Goal: Entertainment & Leisure: Browse casually

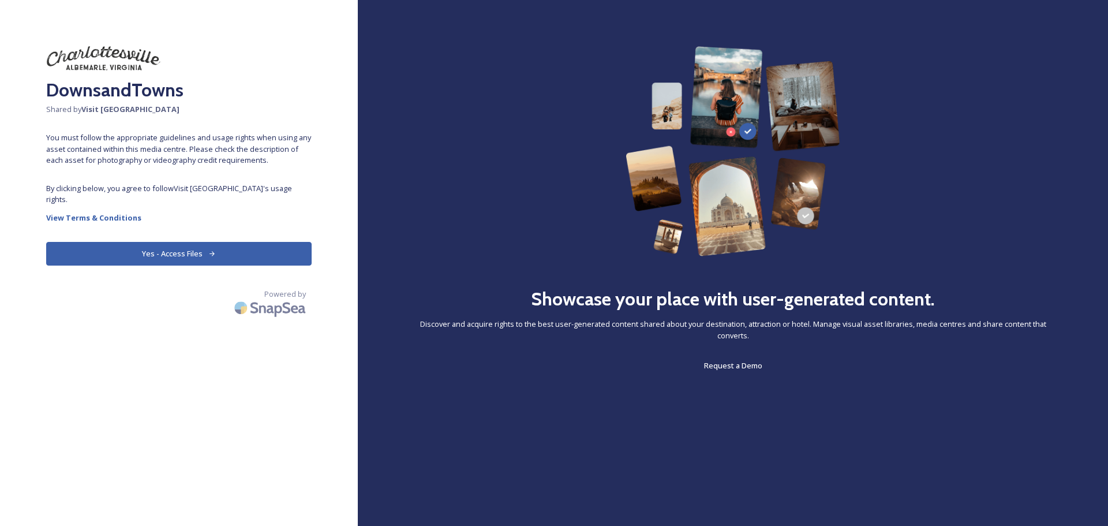
click at [199, 242] on button "Yes - Access Files" at bounding box center [178, 254] width 265 height 24
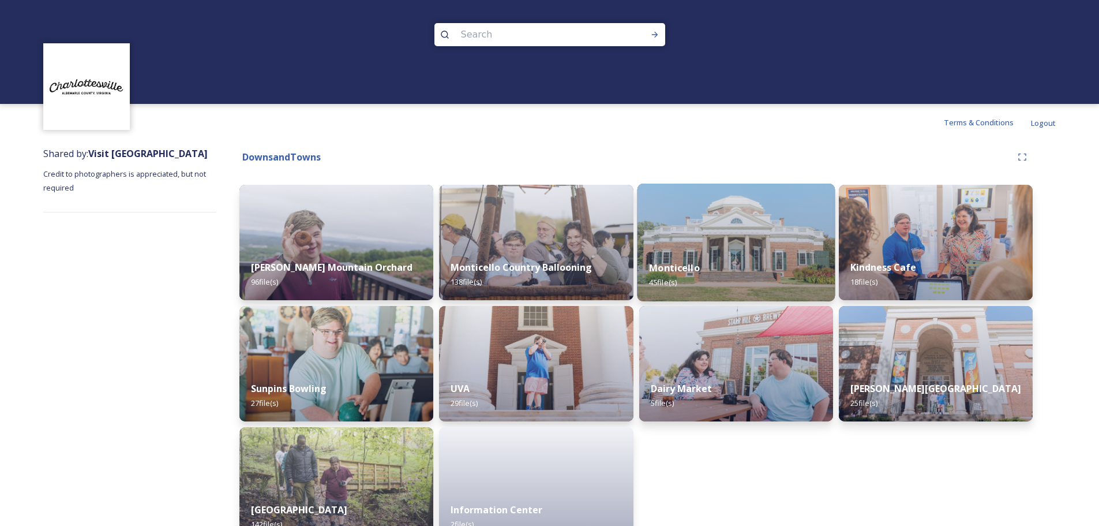
click at [722, 234] on img at bounding box center [736, 242] width 198 height 118
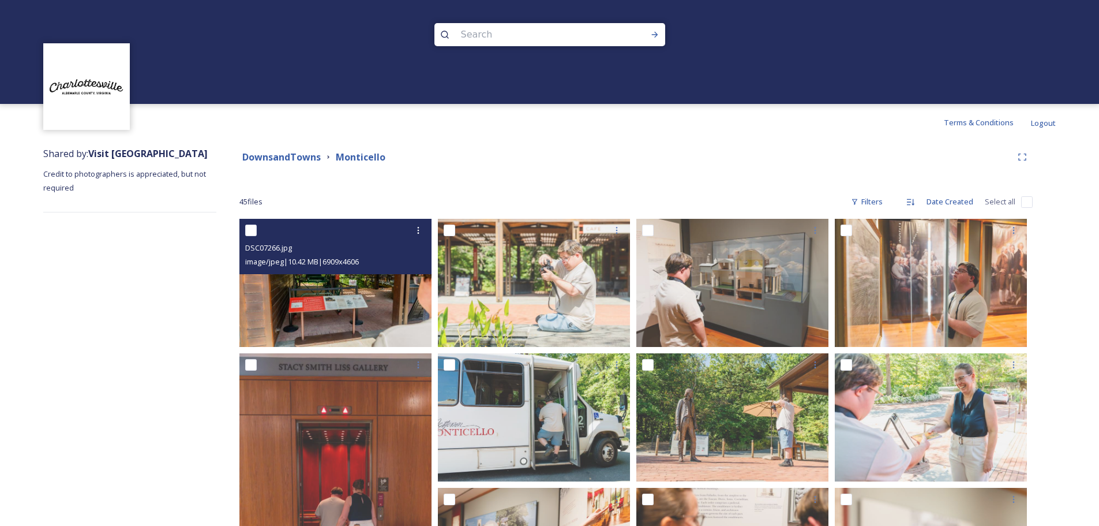
click at [346, 304] on img at bounding box center [335, 283] width 192 height 128
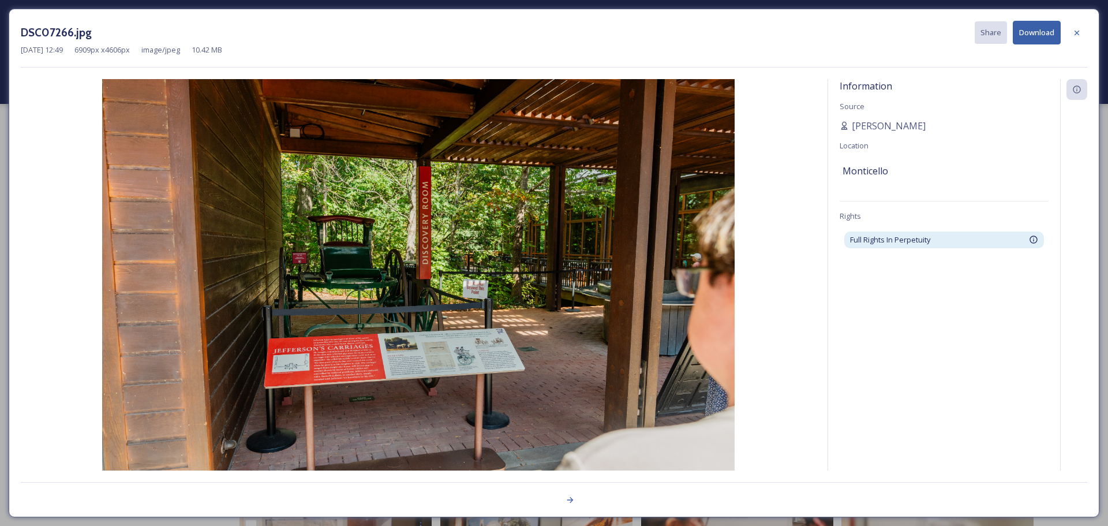
click at [713, 263] on img at bounding box center [418, 290] width 795 height 422
click at [1074, 33] on icon at bounding box center [1076, 32] width 9 height 9
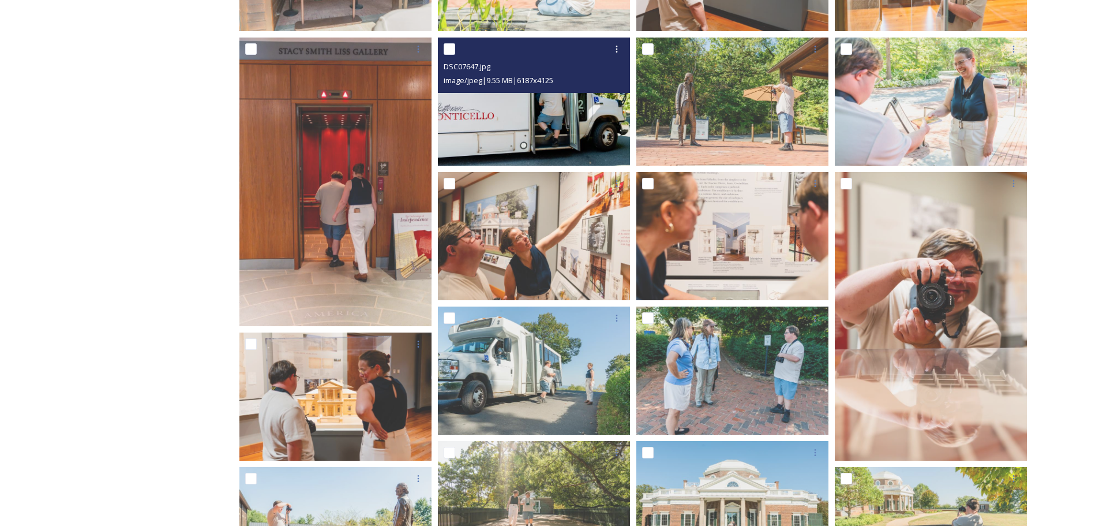
scroll to position [346, 0]
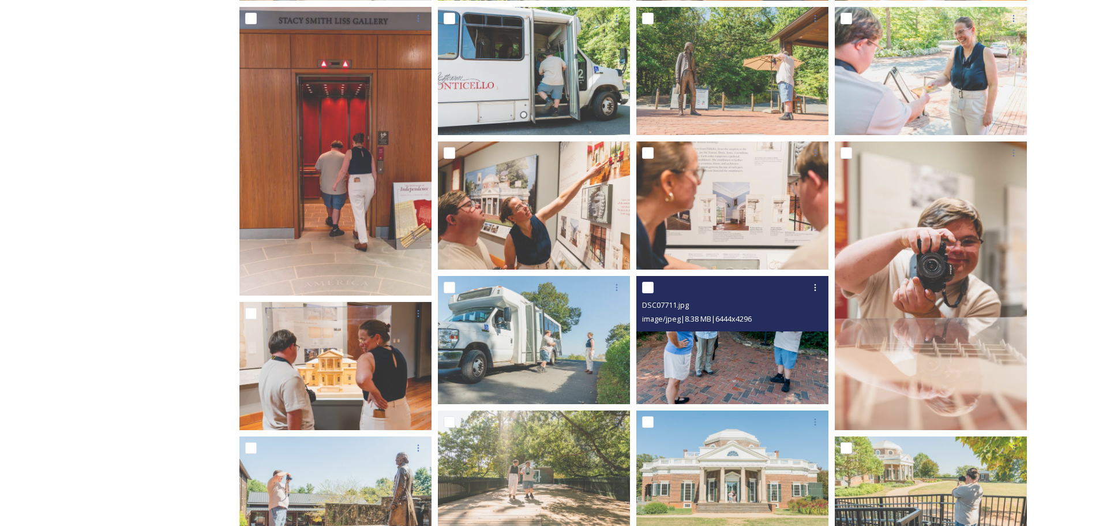
click at [713, 350] on img at bounding box center [732, 340] width 192 height 128
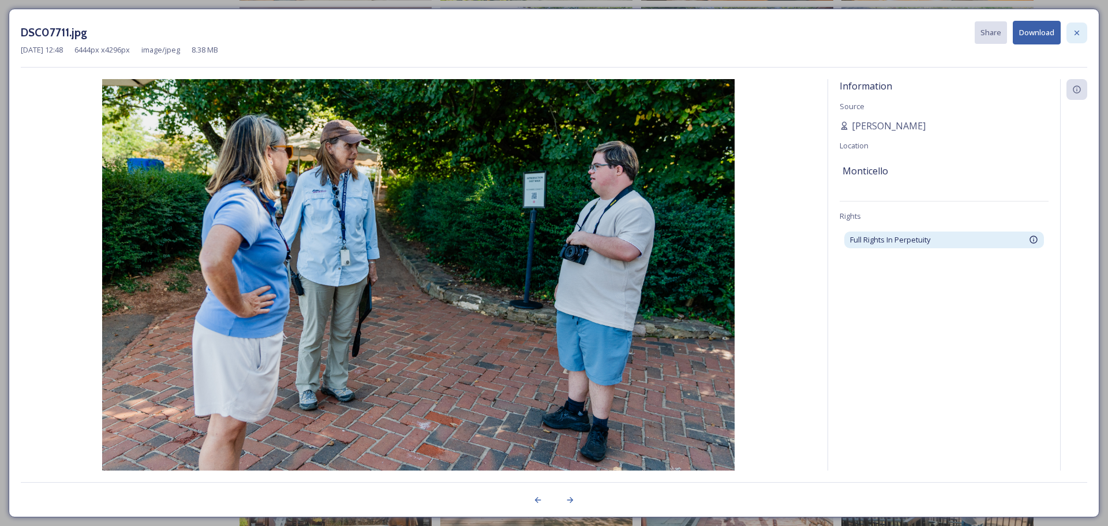
click at [1076, 31] on icon at bounding box center [1076, 32] width 9 height 9
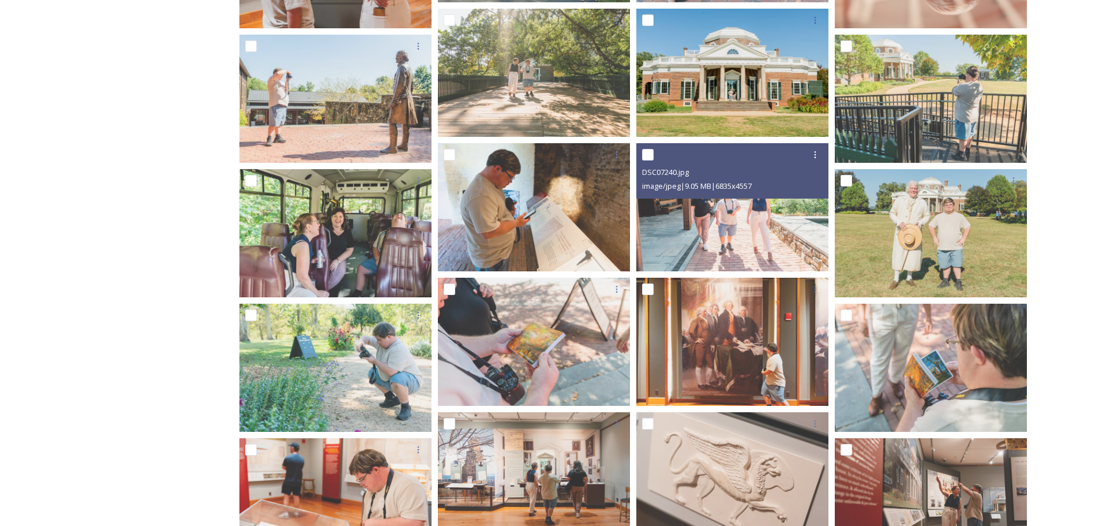
scroll to position [750, 0]
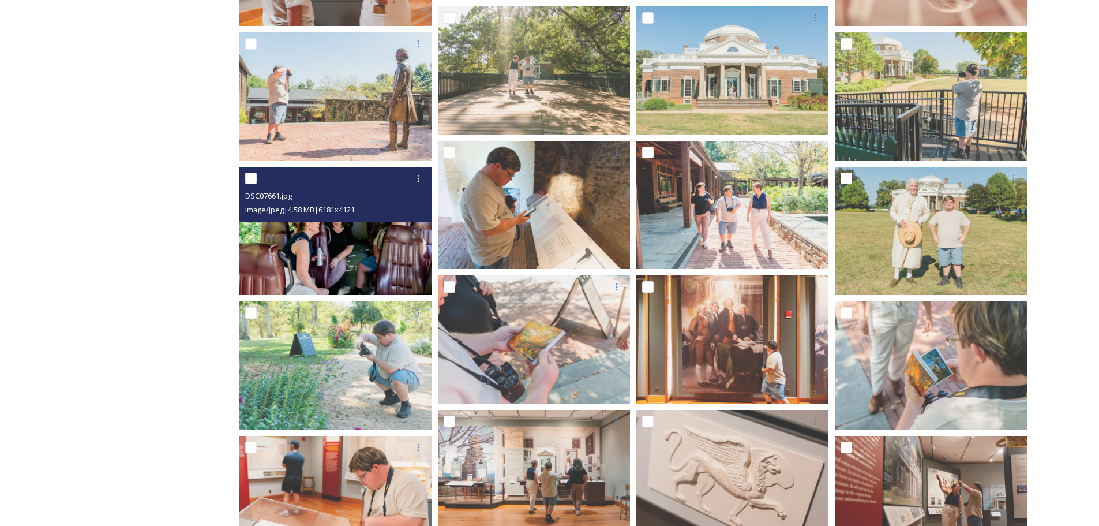
click at [350, 246] on img at bounding box center [335, 231] width 192 height 128
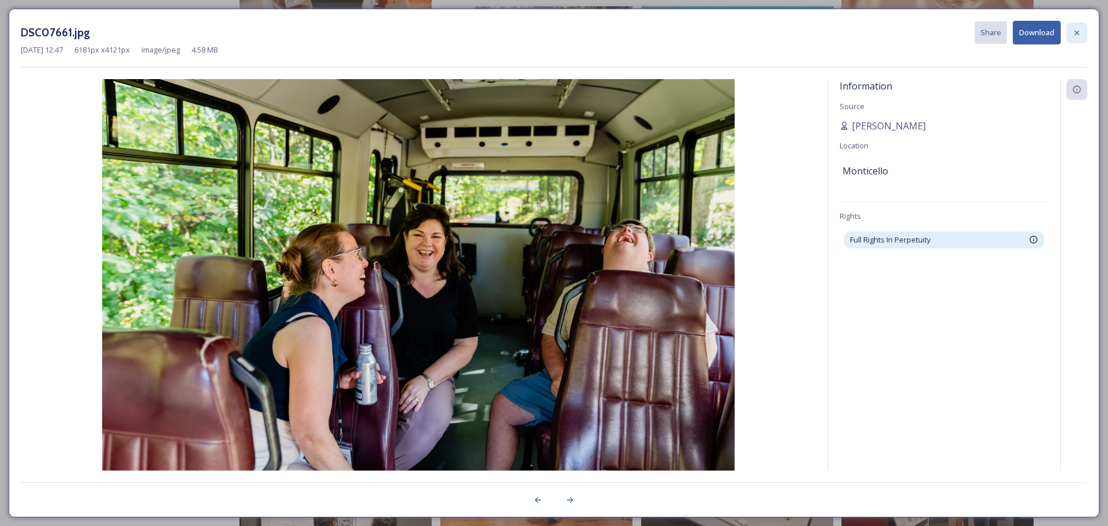
click at [1074, 32] on icon at bounding box center [1076, 32] width 9 height 9
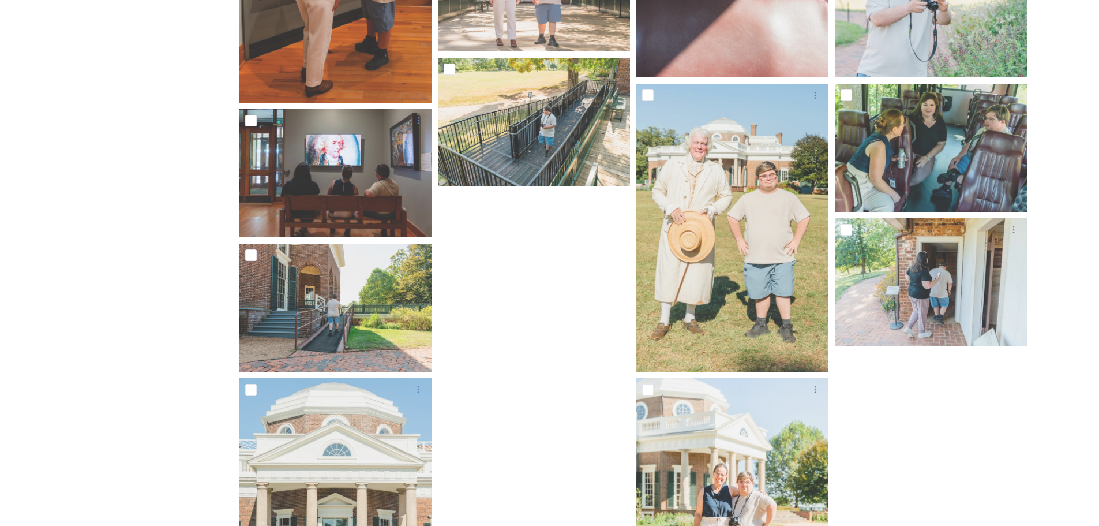
scroll to position [1460, 0]
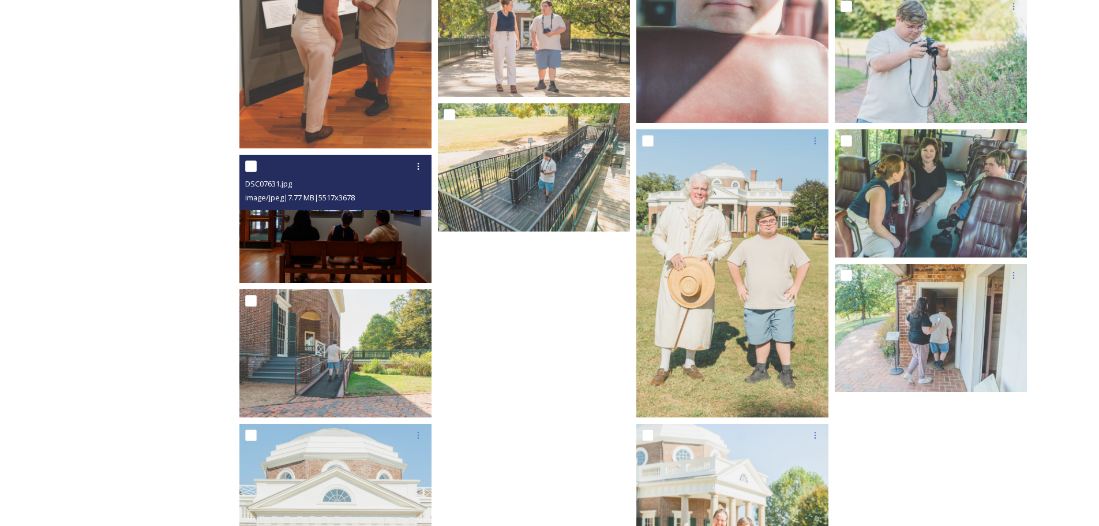
click at [364, 239] on img at bounding box center [335, 219] width 192 height 128
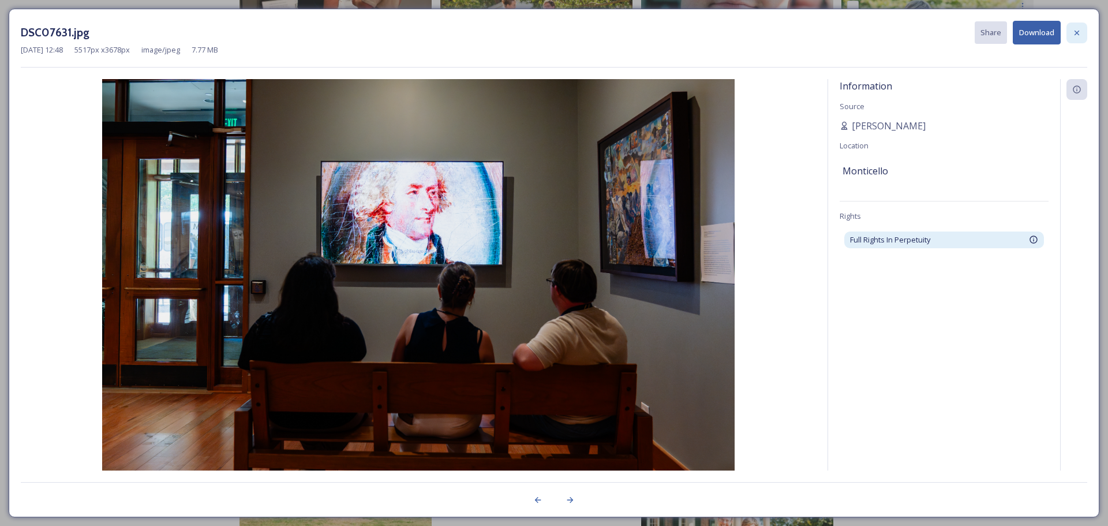
click at [1074, 29] on icon at bounding box center [1076, 32] width 9 height 9
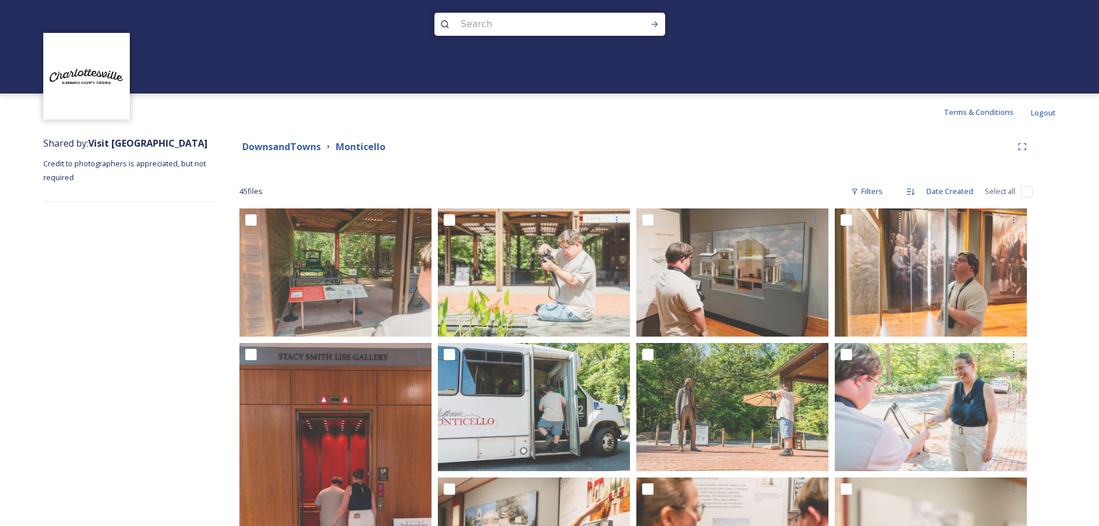
scroll to position [0, 0]
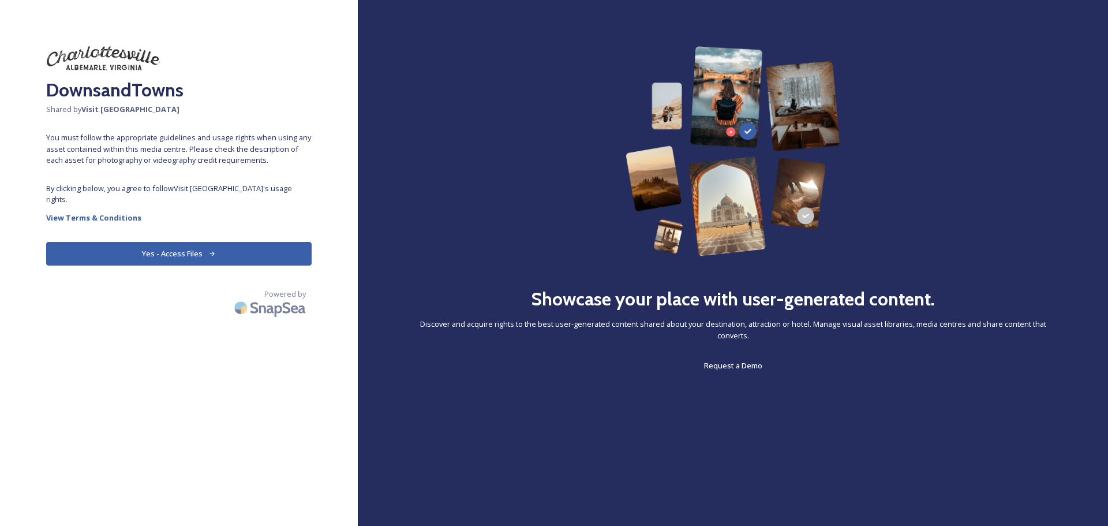
click at [212, 250] on icon at bounding box center [212, 254] width 8 height 8
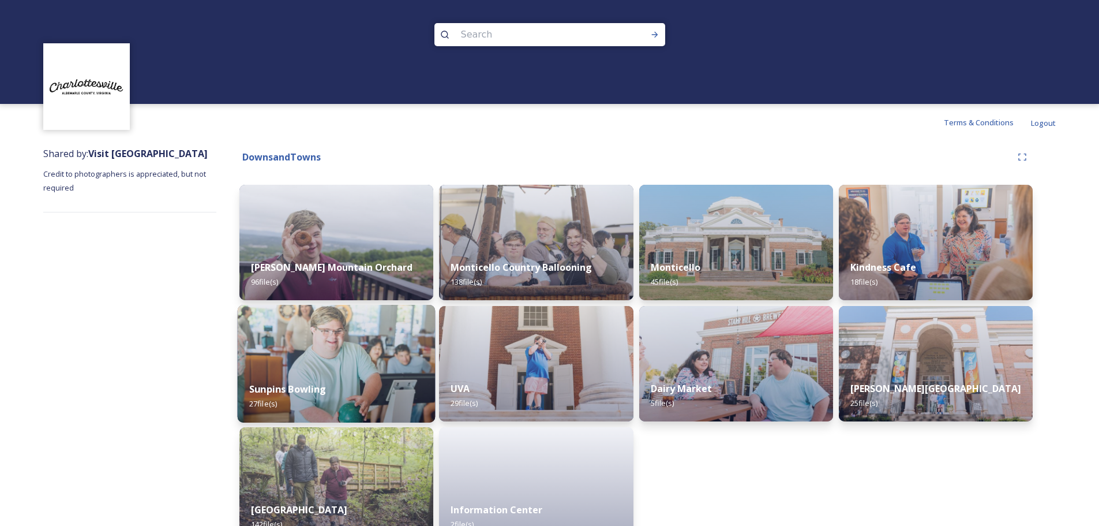
click at [394, 369] on img at bounding box center [337, 364] width 198 height 118
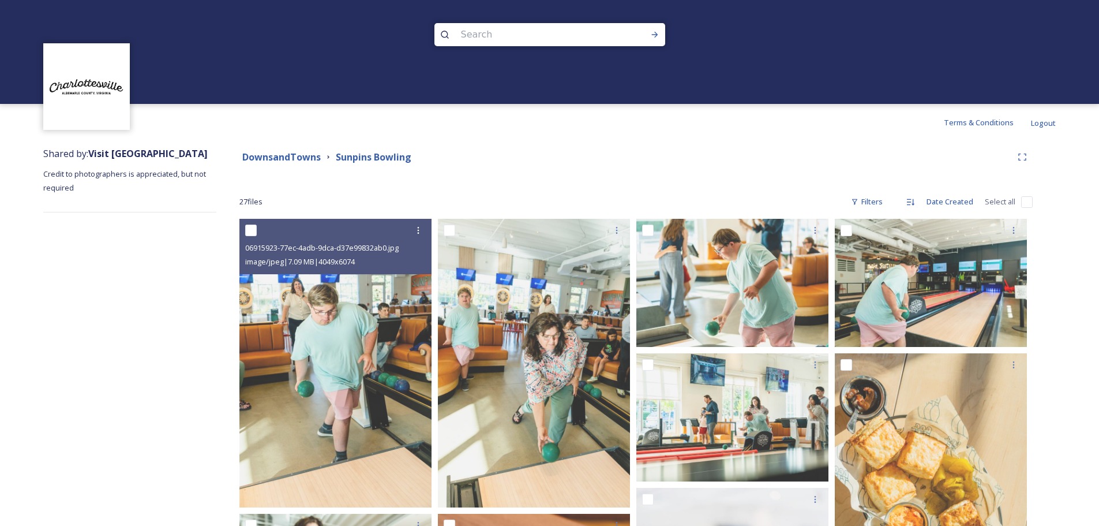
click at [320, 293] on img at bounding box center [335, 363] width 192 height 289
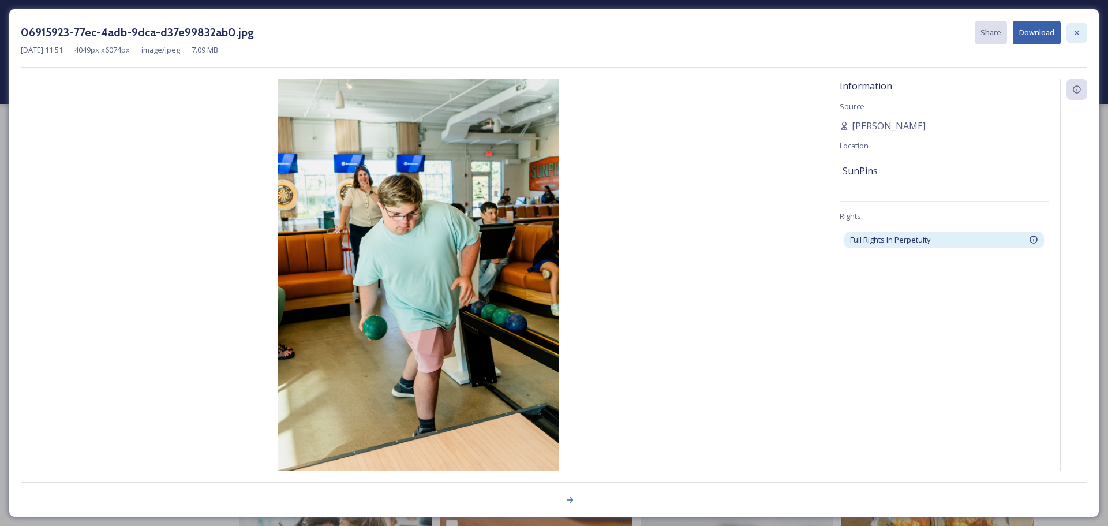
click at [1077, 33] on icon at bounding box center [1076, 32] width 5 height 5
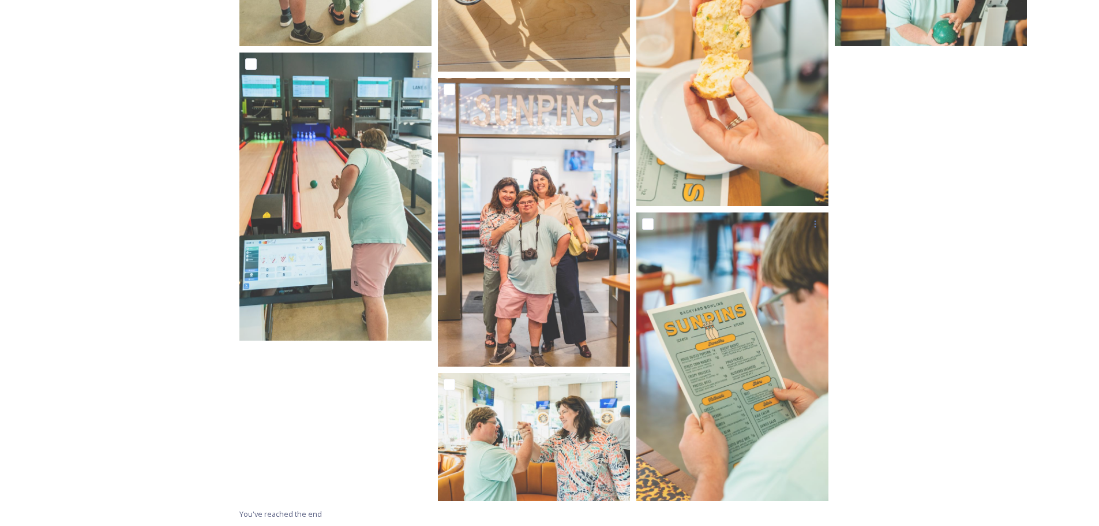
scroll to position [1454, 0]
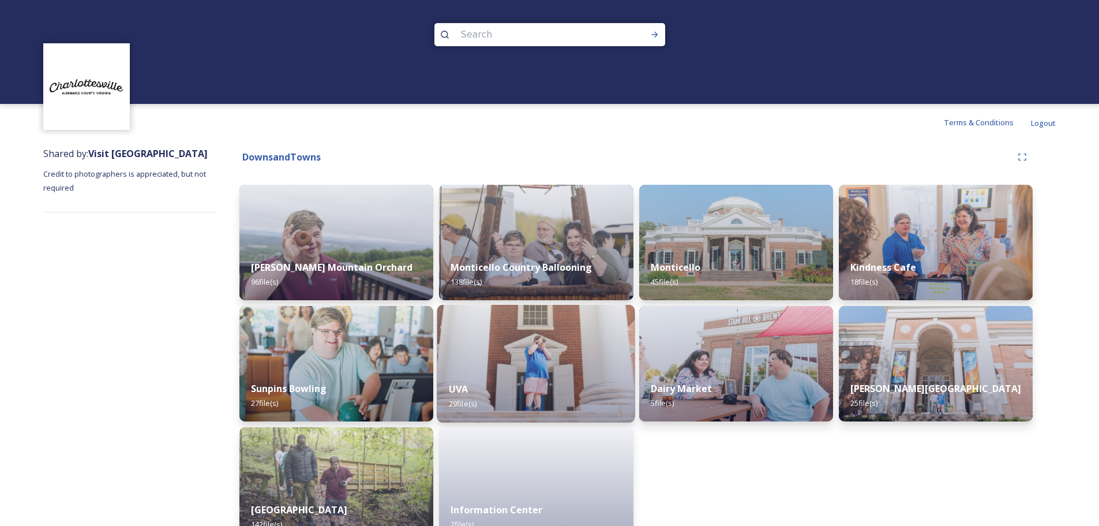
click at [559, 336] on img at bounding box center [536, 364] width 198 height 118
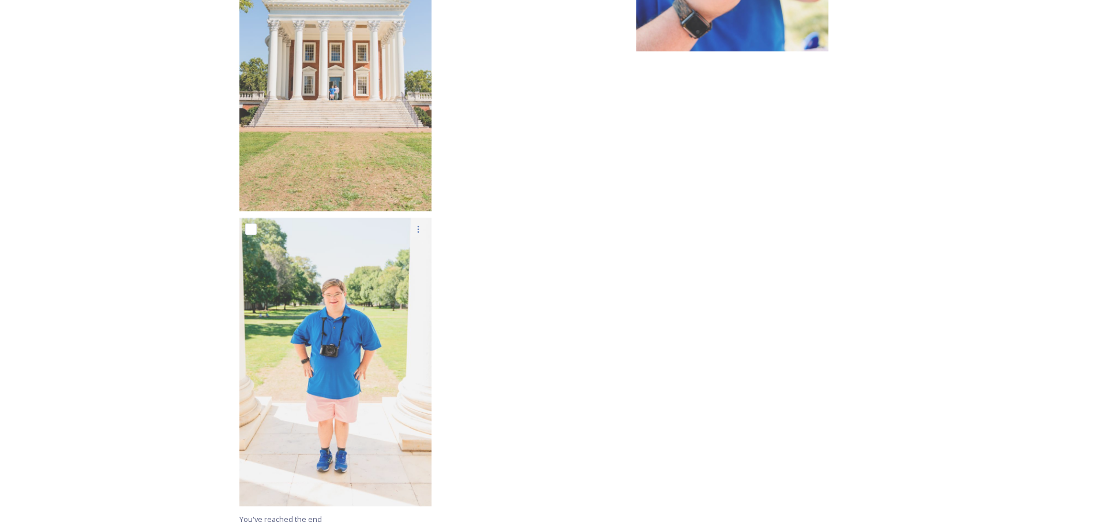
scroll to position [1588, 0]
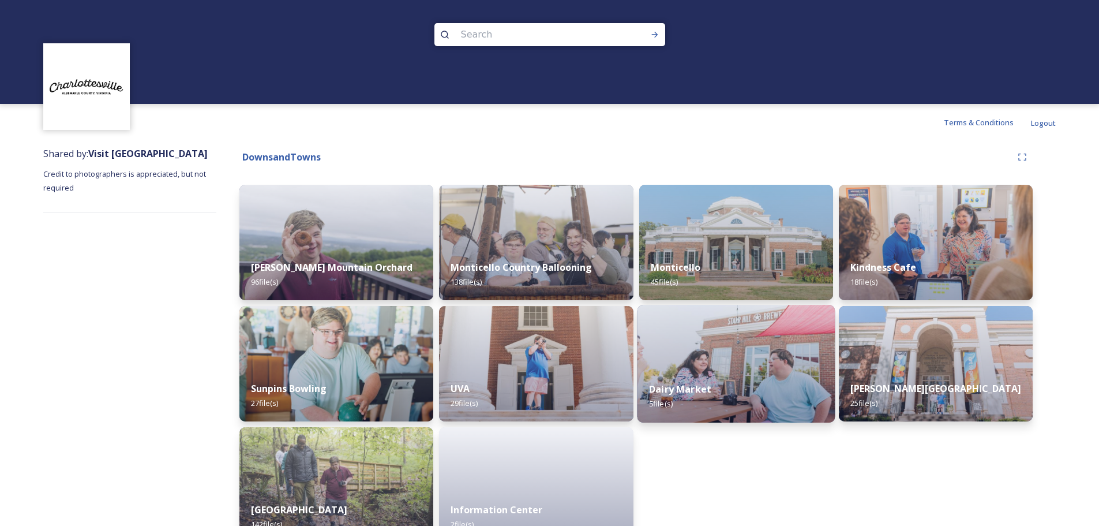
click at [772, 362] on img at bounding box center [736, 364] width 198 height 118
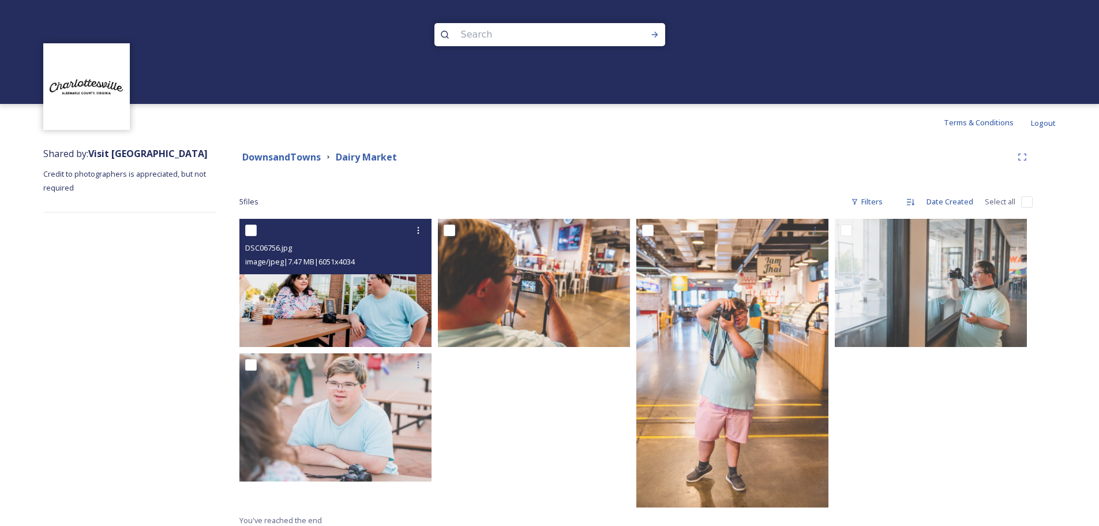
click at [341, 305] on img at bounding box center [335, 283] width 192 height 128
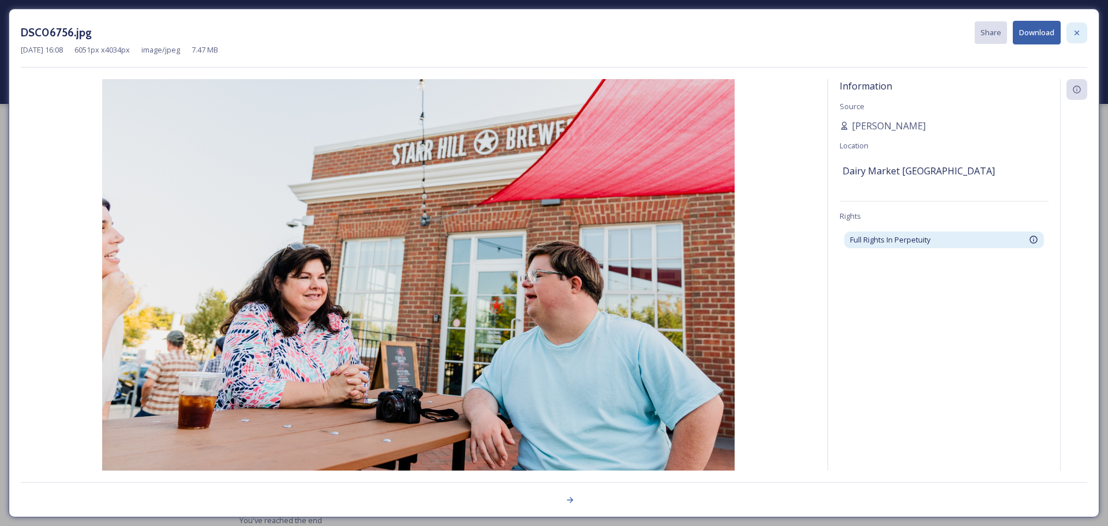
click at [1077, 31] on icon at bounding box center [1076, 32] width 9 height 9
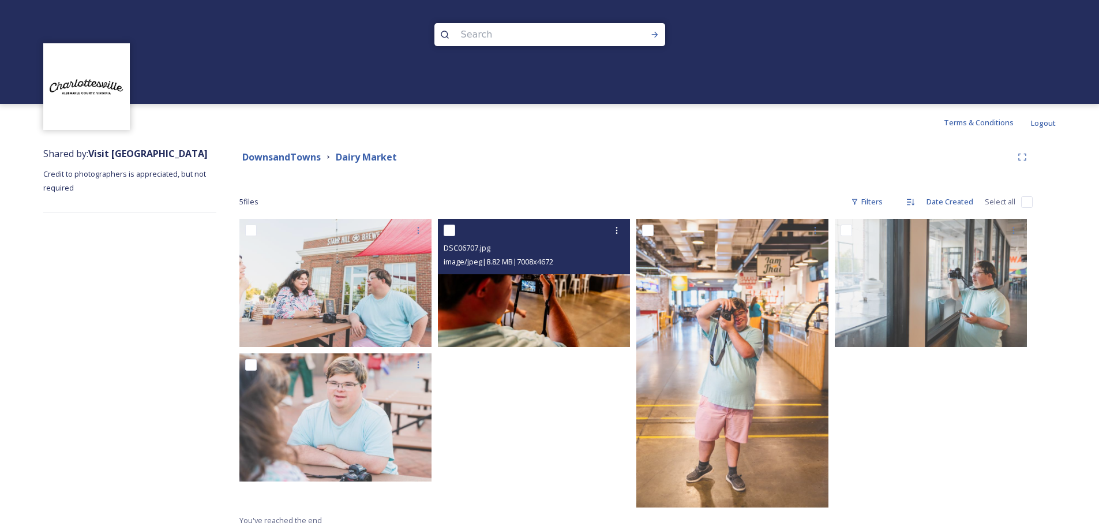
click at [530, 291] on img at bounding box center [534, 283] width 192 height 128
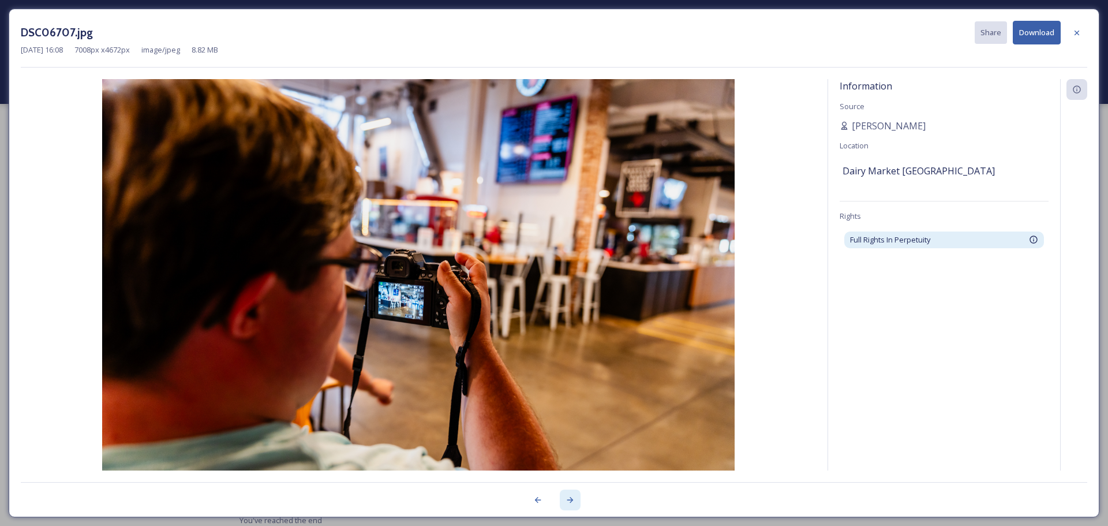
click at [568, 499] on icon at bounding box center [569, 499] width 9 height 9
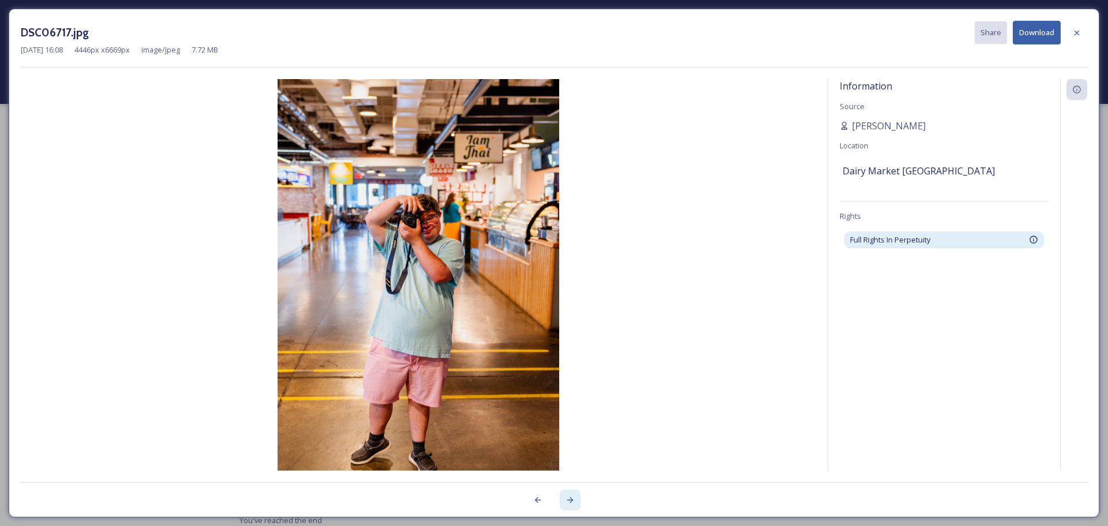
click at [568, 499] on icon at bounding box center [569, 499] width 9 height 9
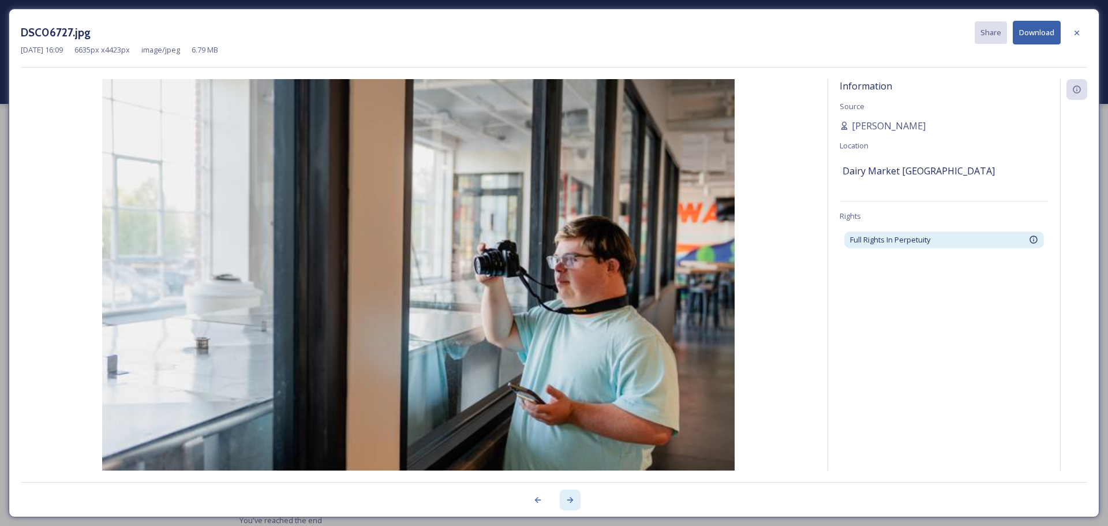
click at [568, 499] on icon at bounding box center [569, 499] width 9 height 9
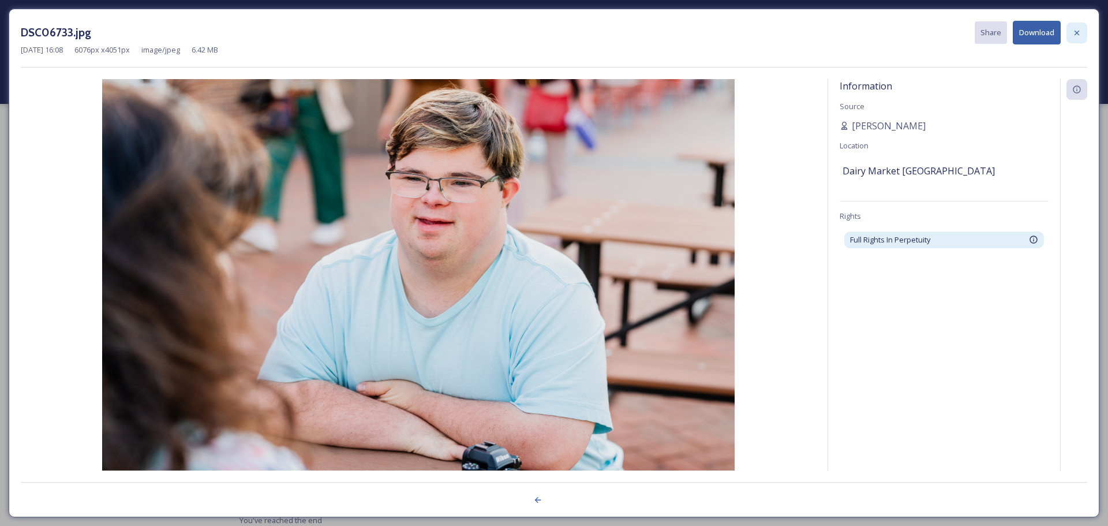
click at [1076, 33] on icon at bounding box center [1076, 32] width 5 height 5
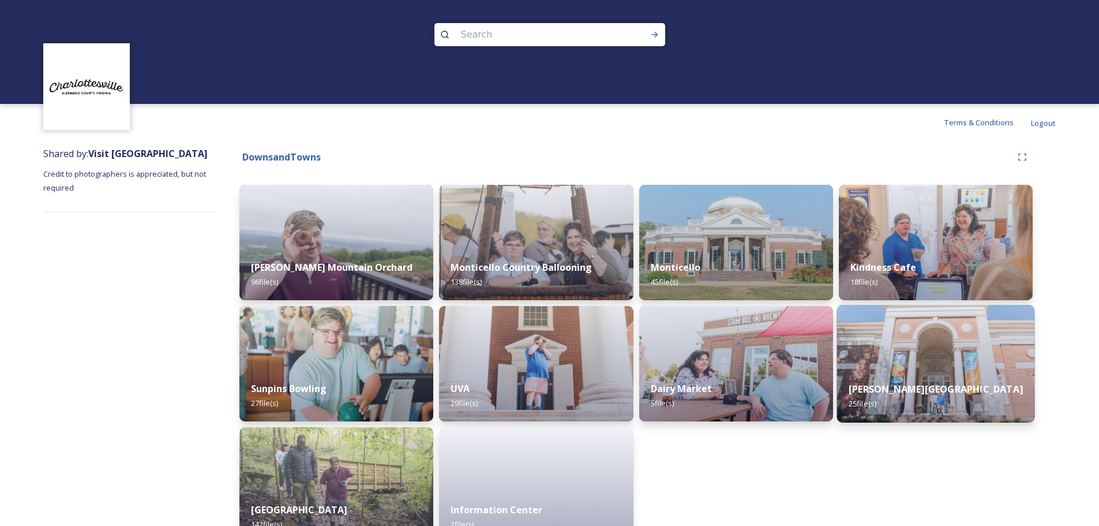
click at [918, 351] on img at bounding box center [936, 364] width 198 height 118
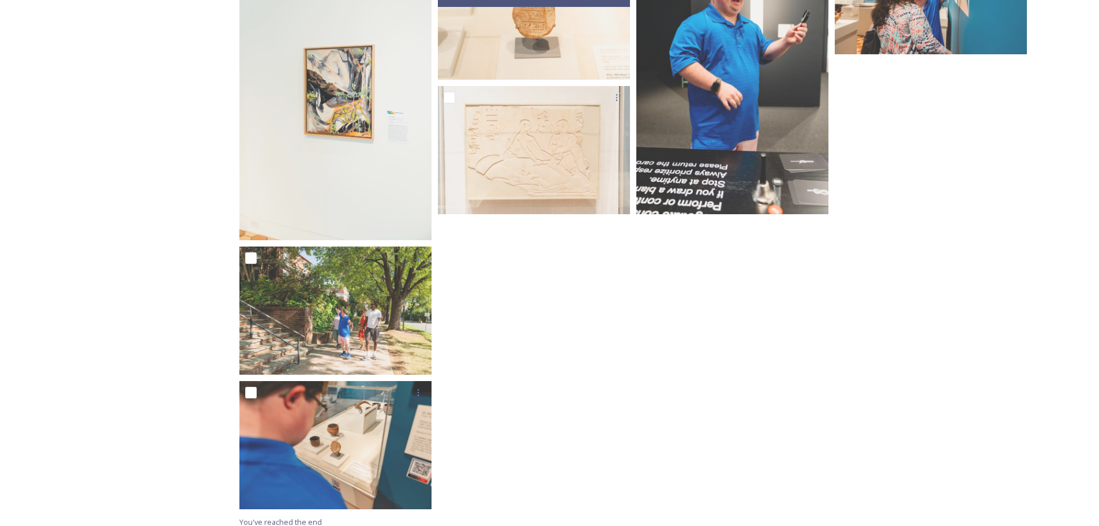
scroll to position [1134, 0]
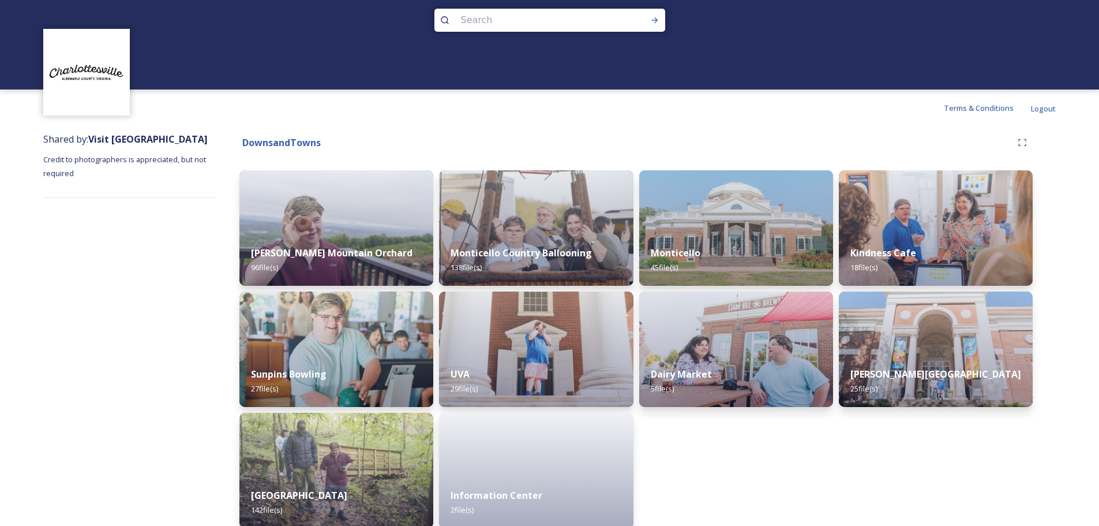
scroll to position [28, 0]
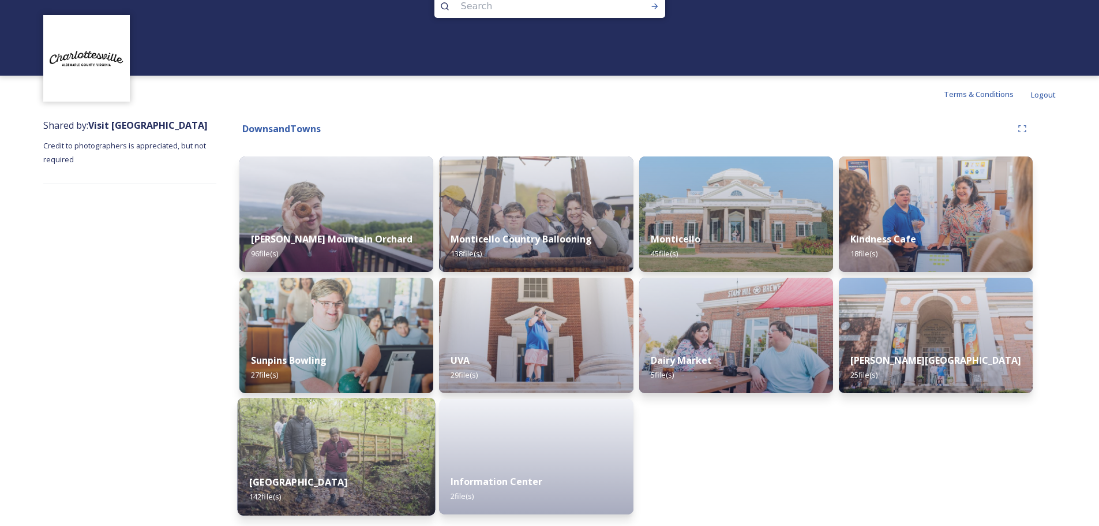
click at [359, 449] on img at bounding box center [337, 457] width 198 height 118
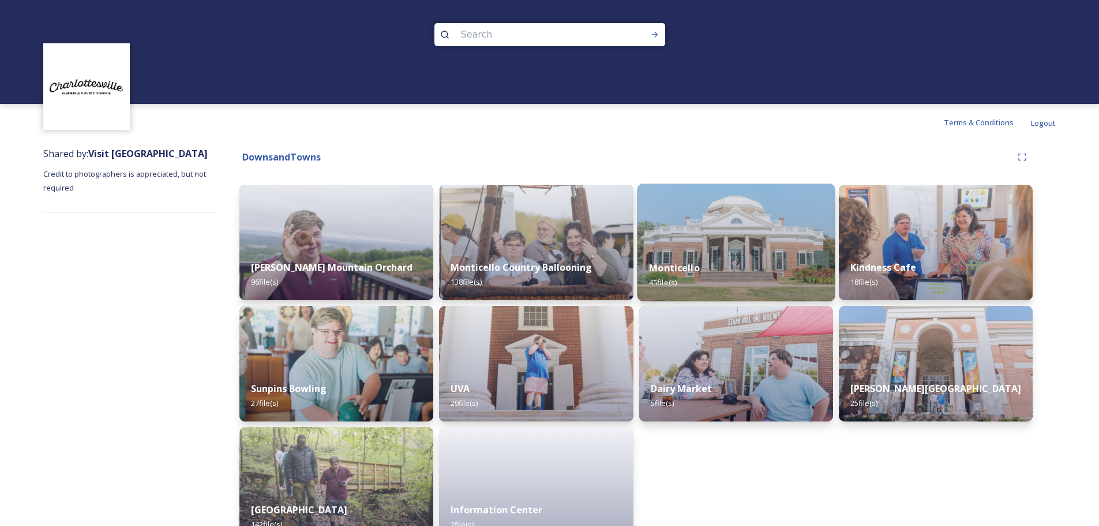
click at [754, 245] on img at bounding box center [736, 242] width 198 height 118
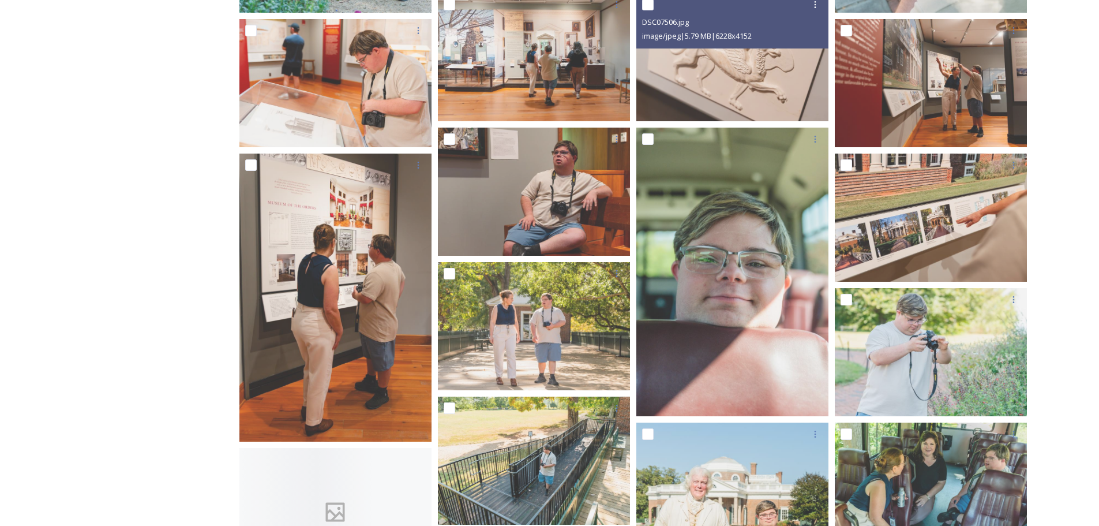
scroll to position [1212, 0]
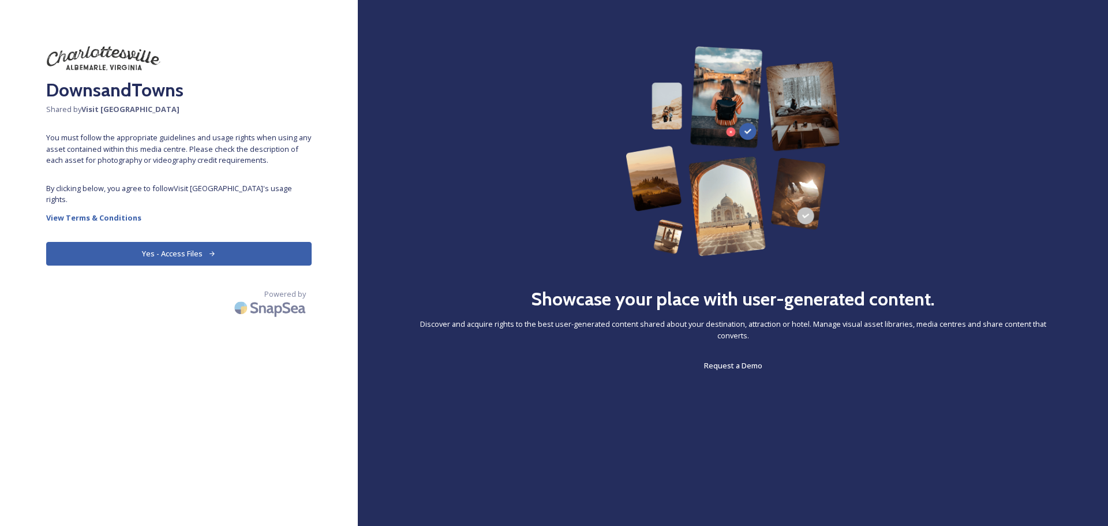
click at [209, 250] on icon at bounding box center [212, 254] width 8 height 8
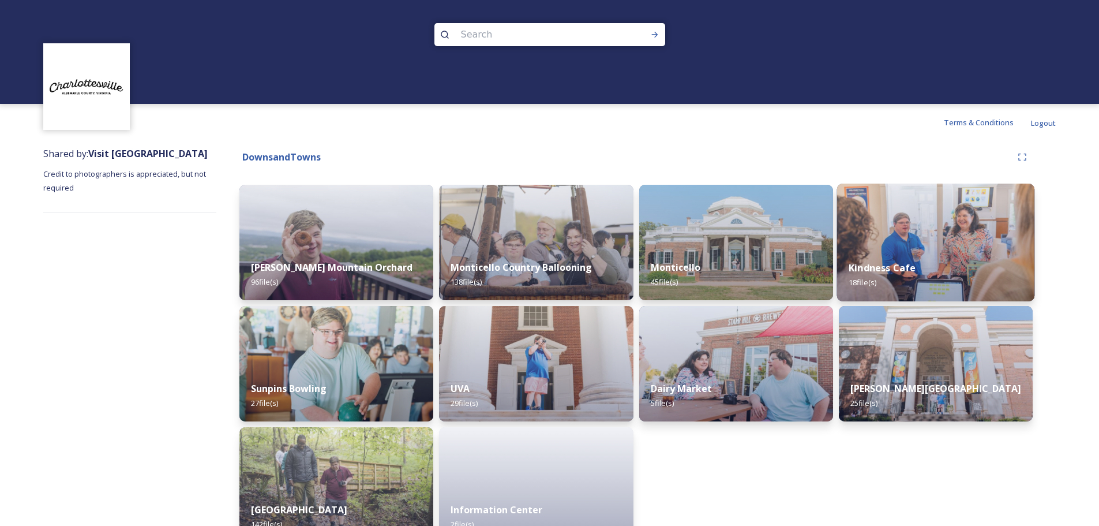
click at [931, 245] on img at bounding box center [936, 242] width 198 height 118
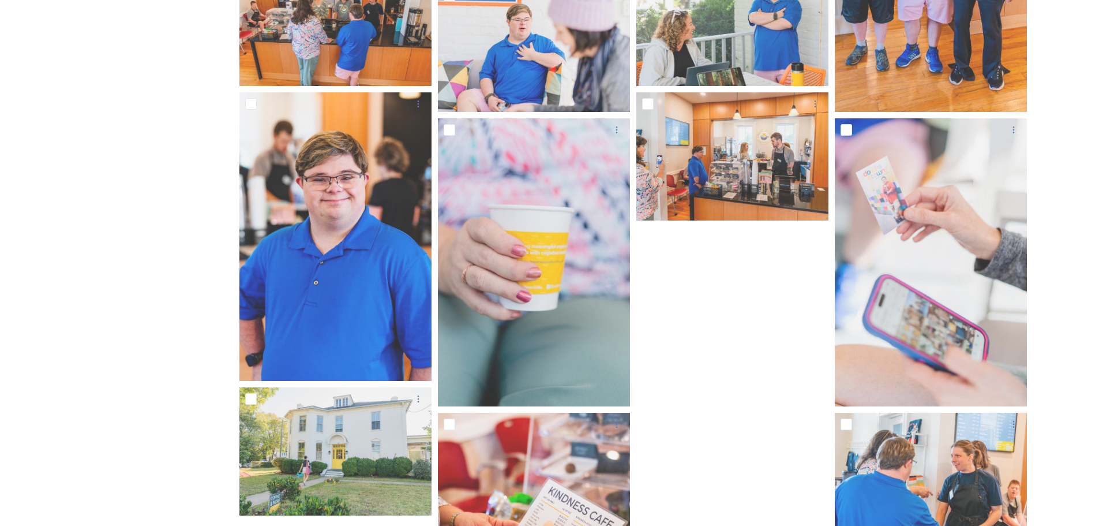
scroll to position [577, 0]
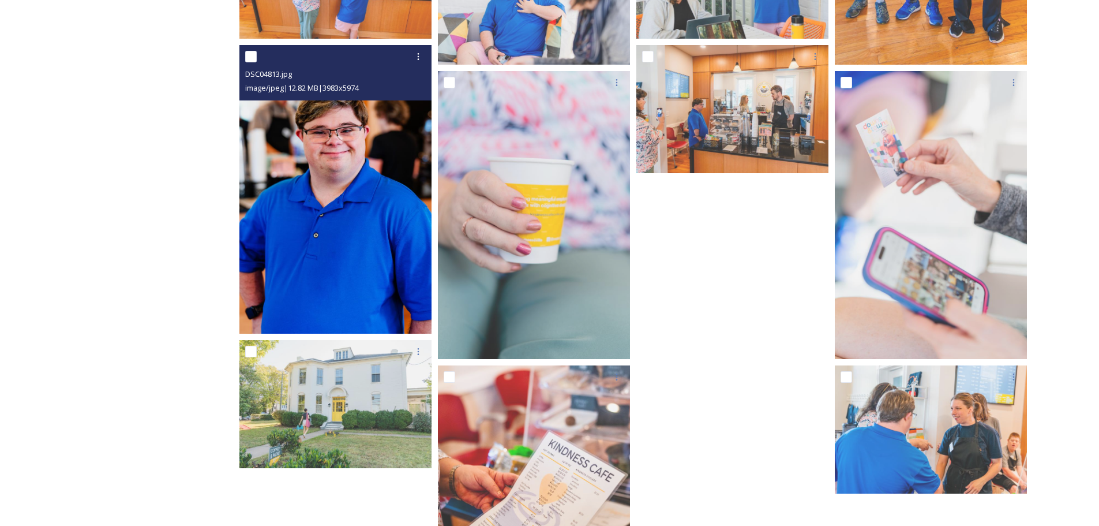
click at [384, 183] on img at bounding box center [335, 189] width 192 height 289
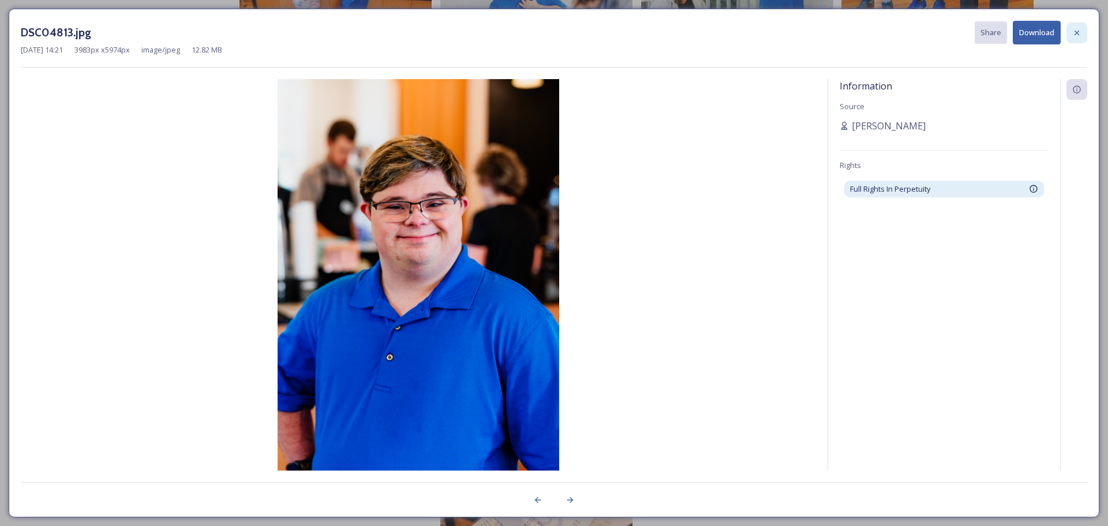
click at [1075, 28] on icon at bounding box center [1076, 32] width 9 height 9
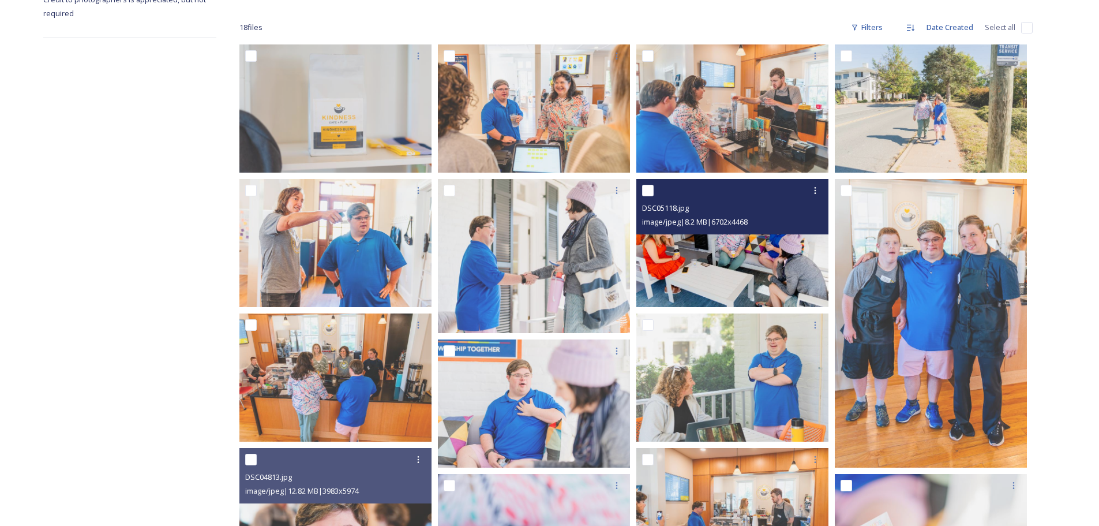
scroll to position [173, 0]
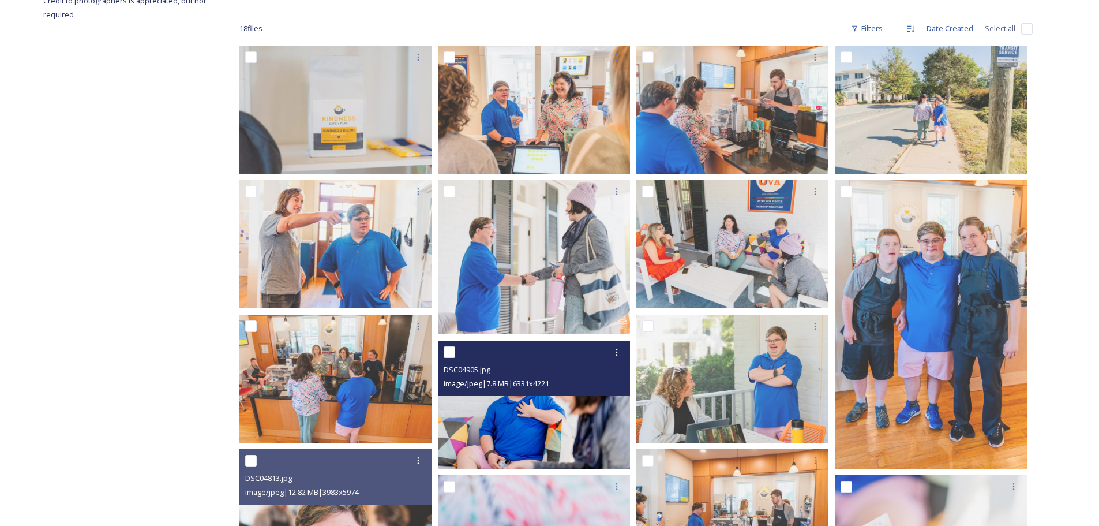
click at [519, 418] on img at bounding box center [534, 404] width 192 height 128
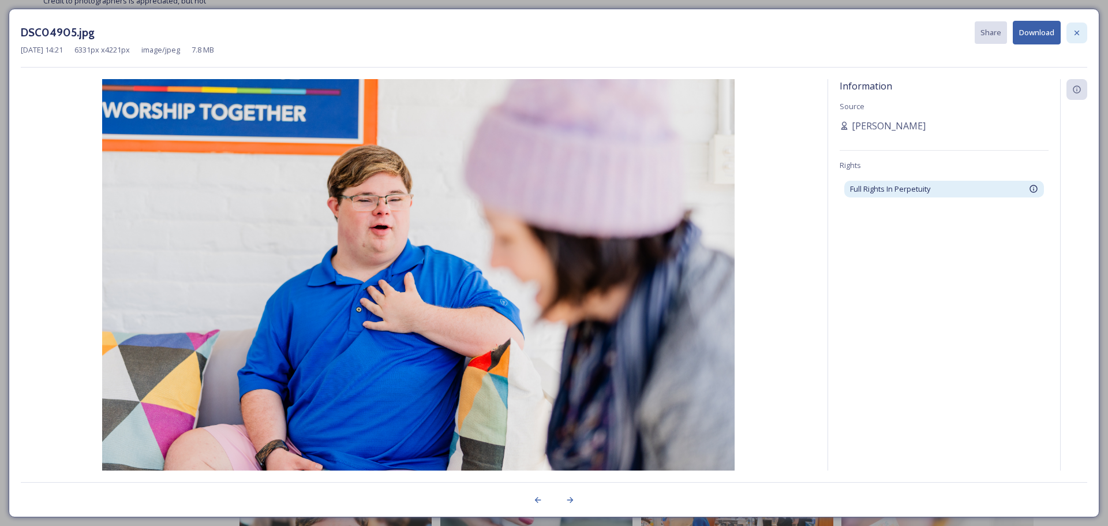
click at [1077, 29] on icon at bounding box center [1076, 32] width 9 height 9
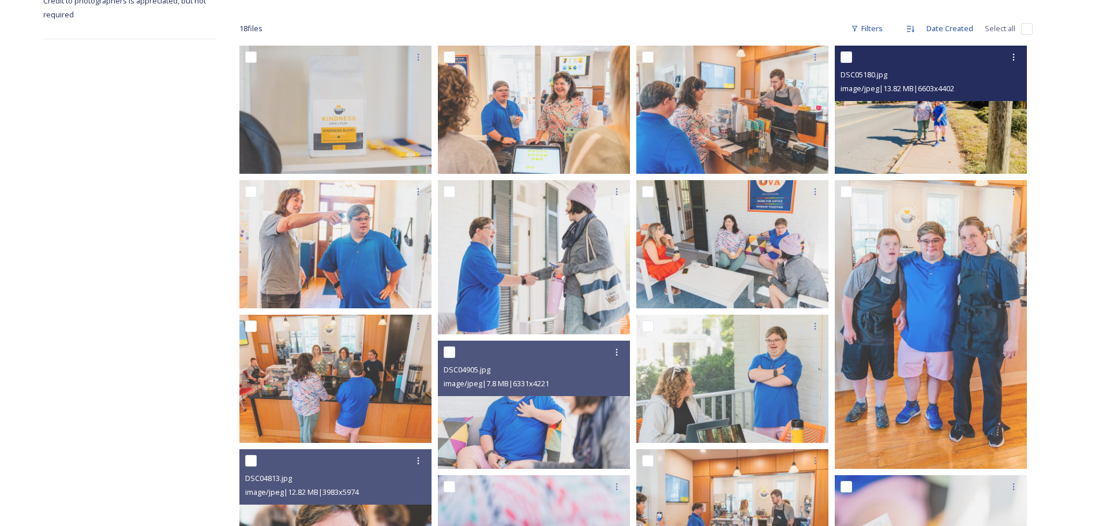
click at [943, 119] on img at bounding box center [931, 110] width 192 height 128
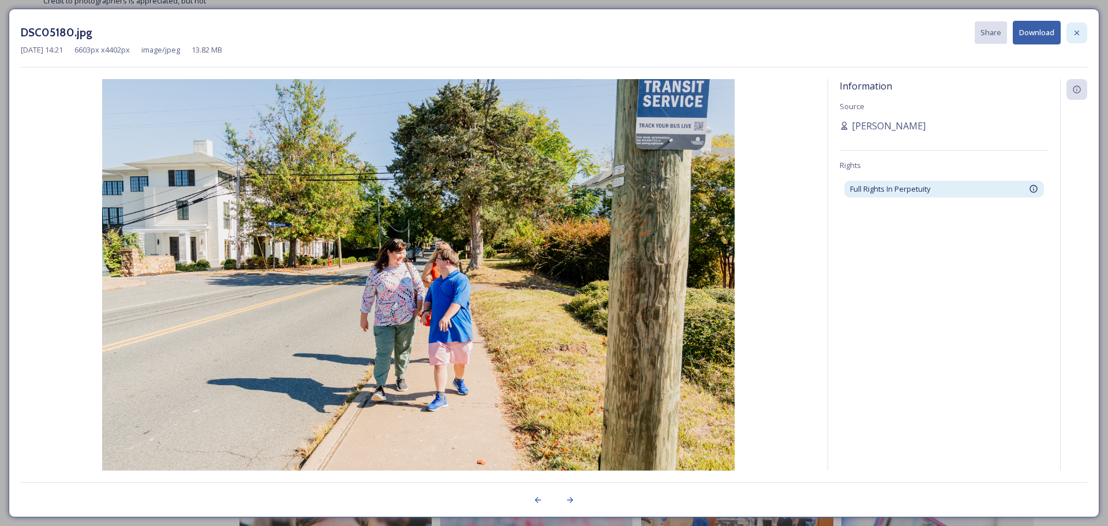
click at [1074, 32] on icon at bounding box center [1076, 32] width 9 height 9
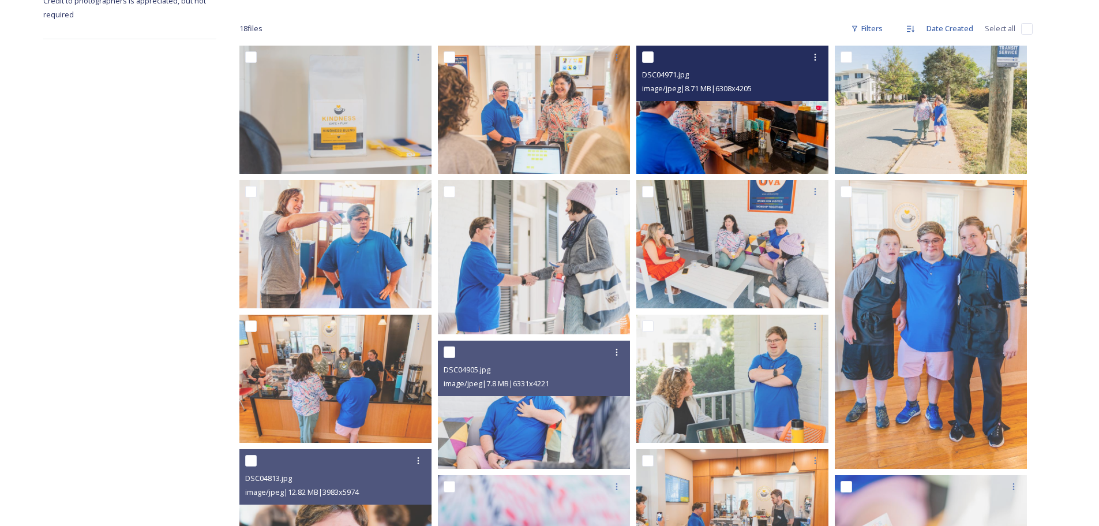
click at [763, 137] on img at bounding box center [732, 110] width 192 height 128
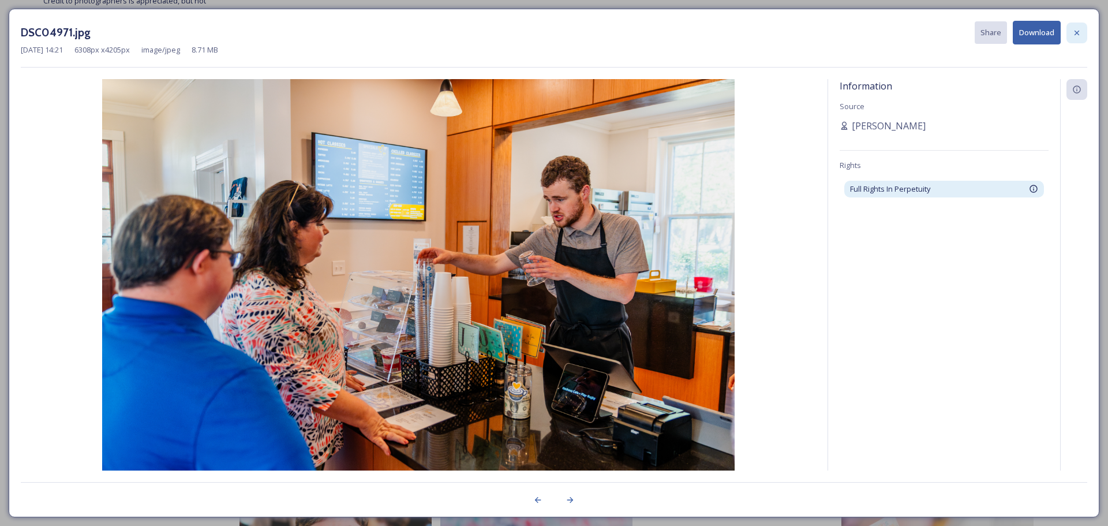
click at [1077, 33] on icon at bounding box center [1076, 32] width 9 height 9
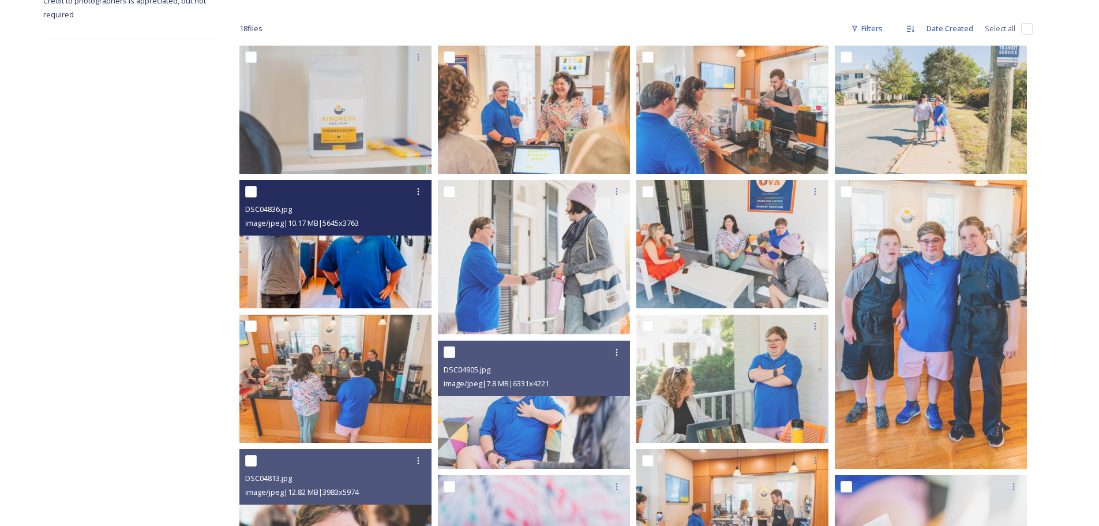
click at [355, 249] on img at bounding box center [335, 244] width 192 height 128
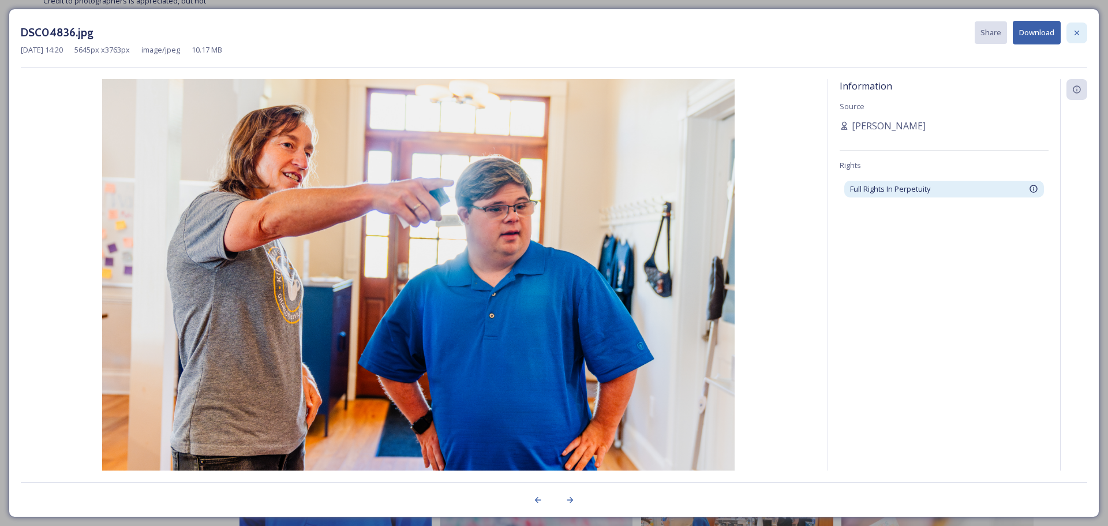
click at [1077, 35] on icon at bounding box center [1076, 32] width 9 height 9
